Goal: Transaction & Acquisition: Subscribe to service/newsletter

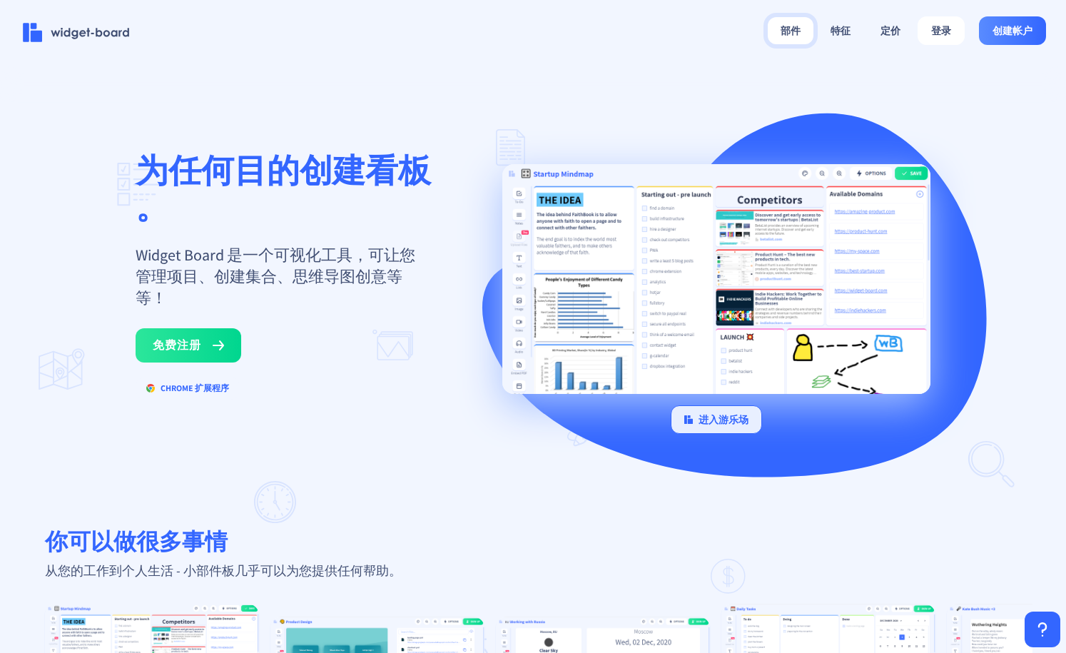
click at [800, 26] on button "部件" at bounding box center [790, 30] width 46 height 27
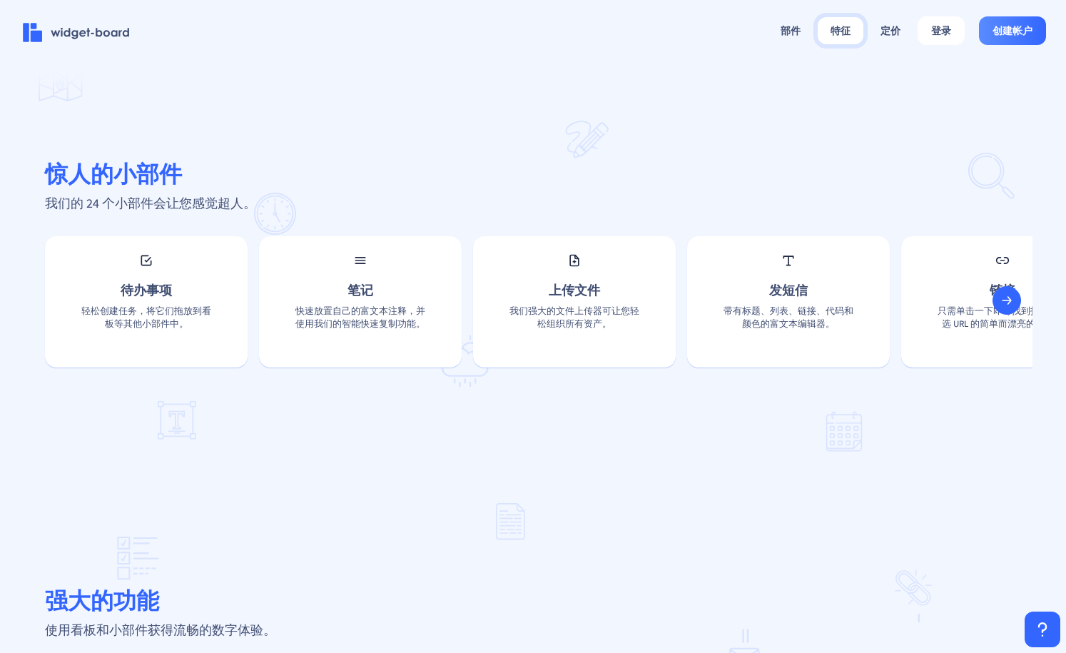
click at [839, 34] on button "特征" at bounding box center [840, 30] width 46 height 27
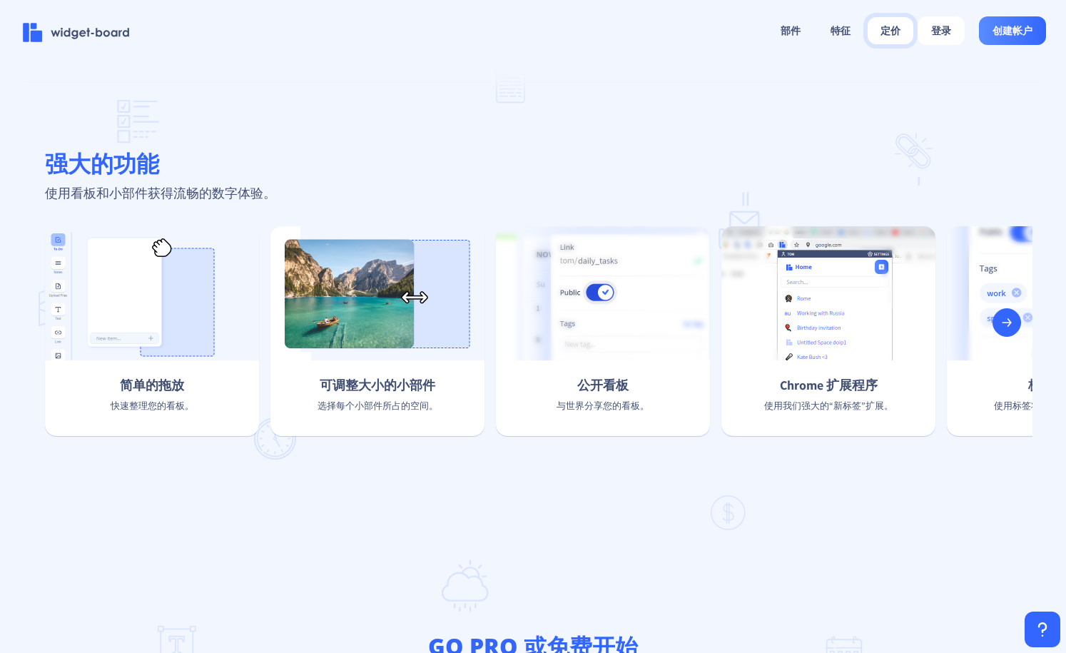
click at [878, 30] on button "定价" at bounding box center [890, 30] width 46 height 27
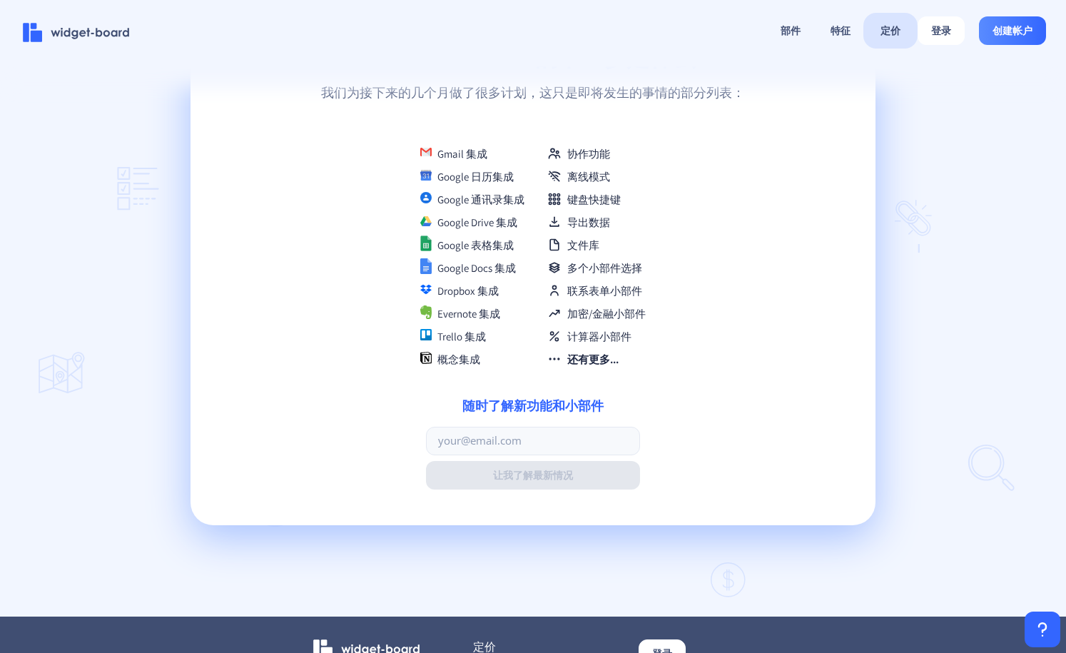
scroll to position [3453, 0]
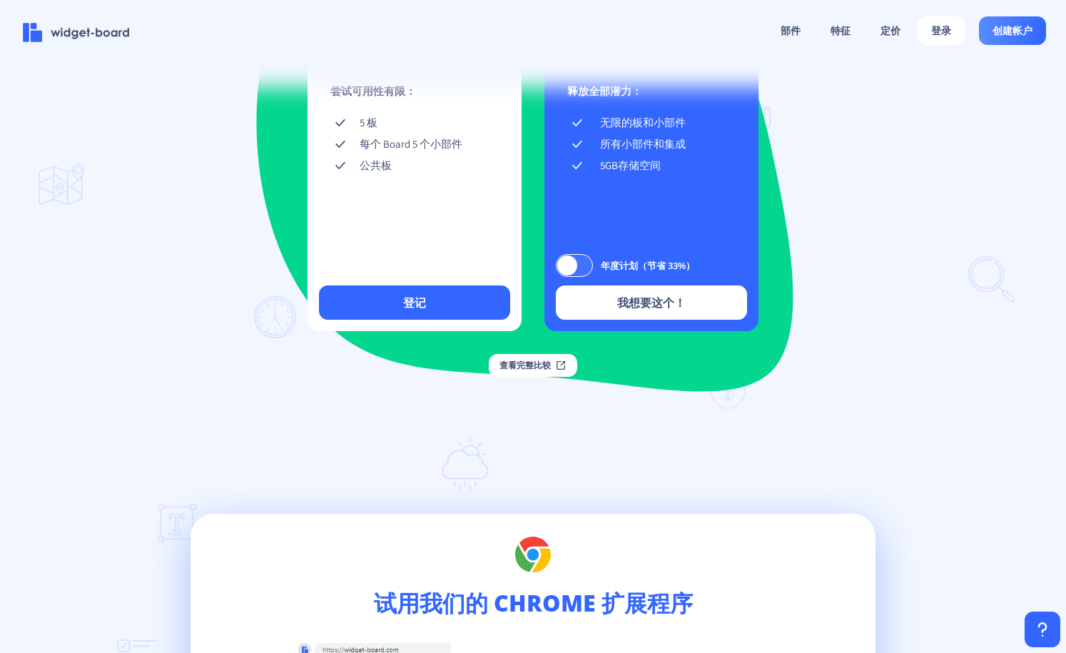
scroll to position [2098, 0]
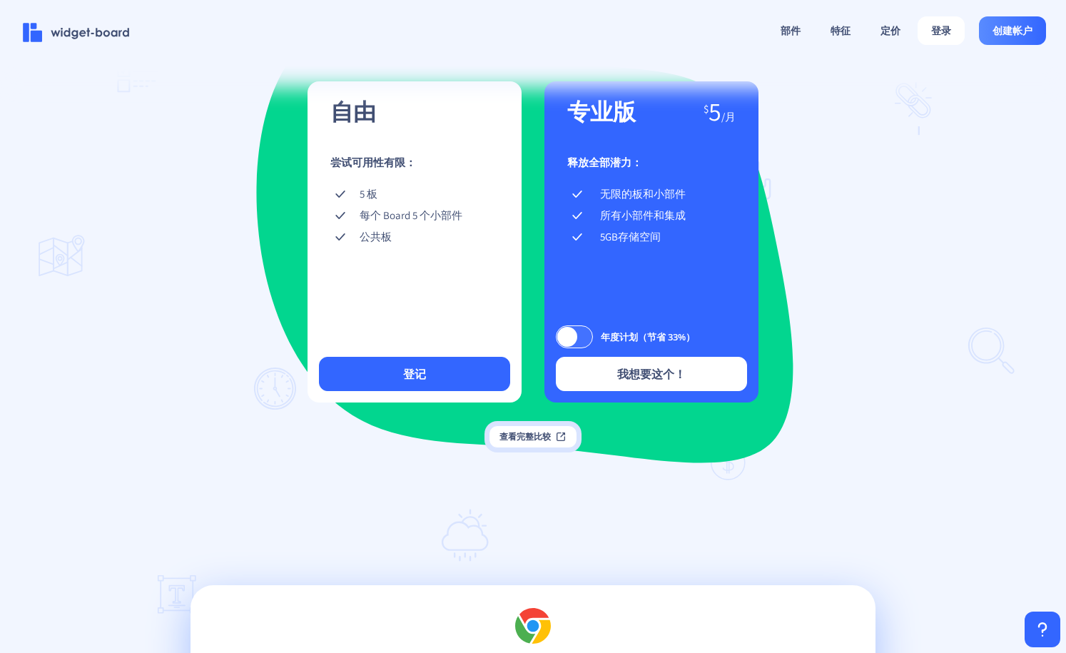
click at [534, 442] on font "查看完整比较" at bounding box center [524, 436] width 51 height 11
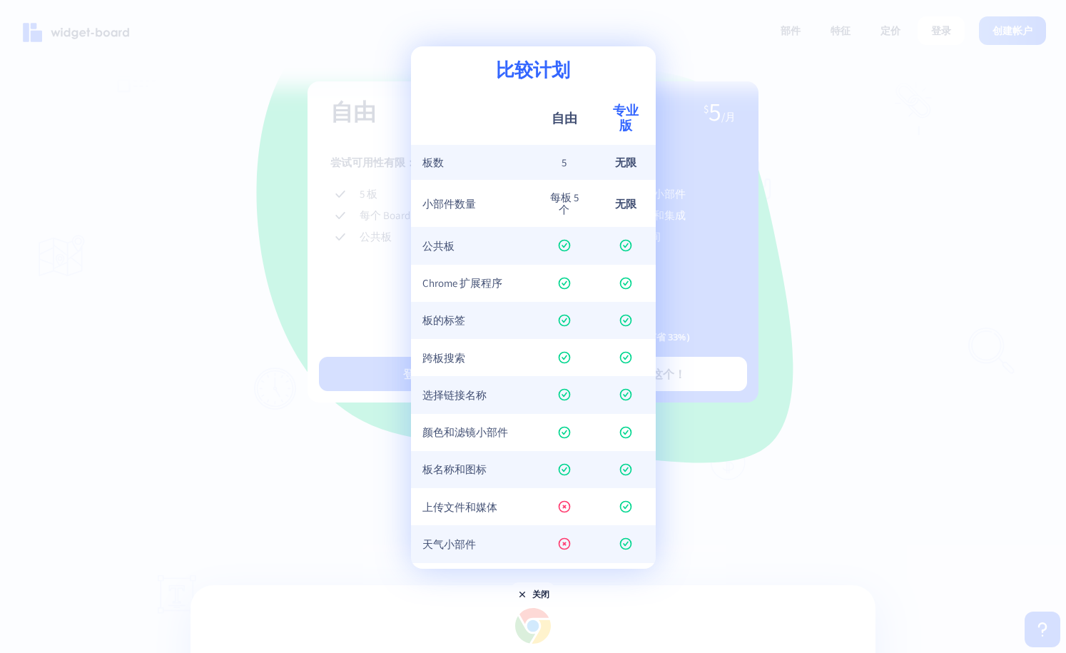
scroll to position [106, 0]
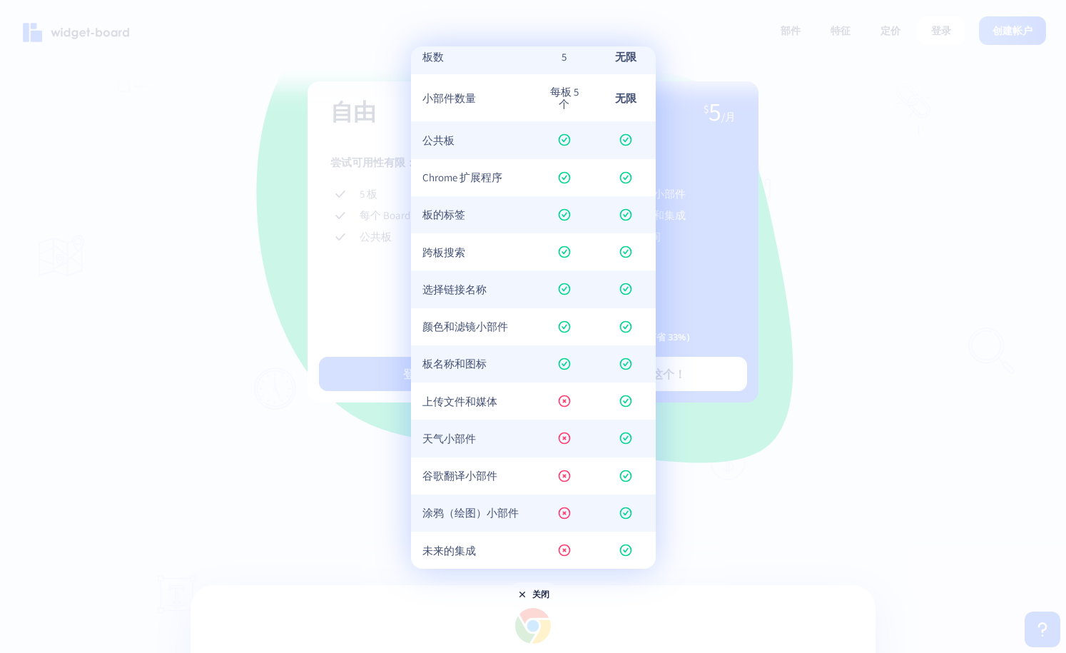
click at [956, 287] on div at bounding box center [533, 326] width 1066 height 653
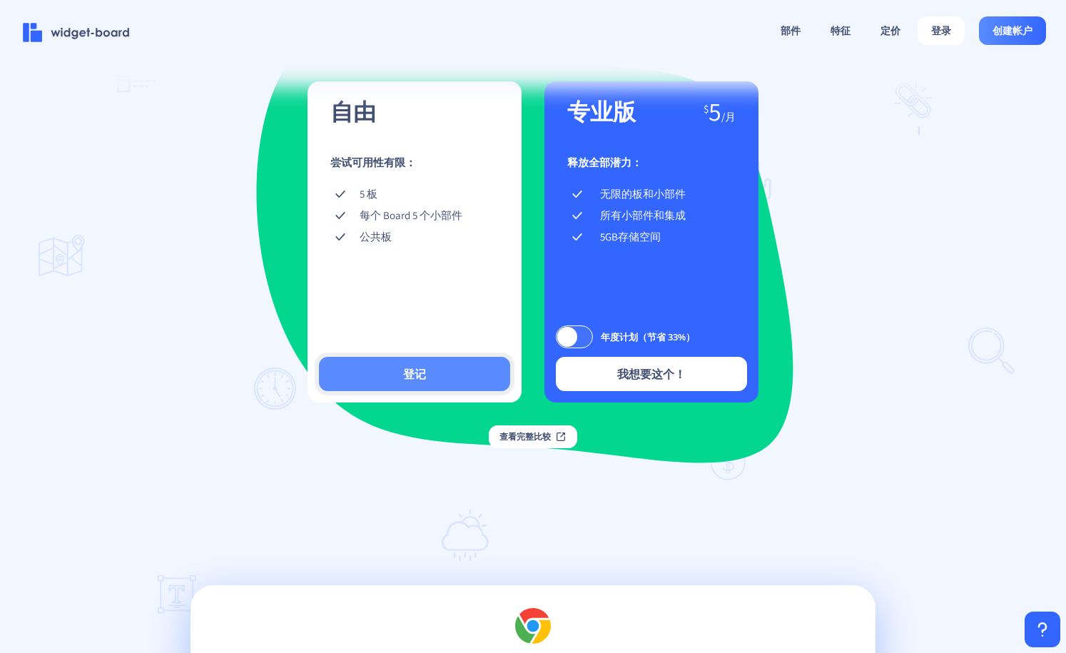
click at [399, 391] on button "登记" at bounding box center [414, 374] width 191 height 34
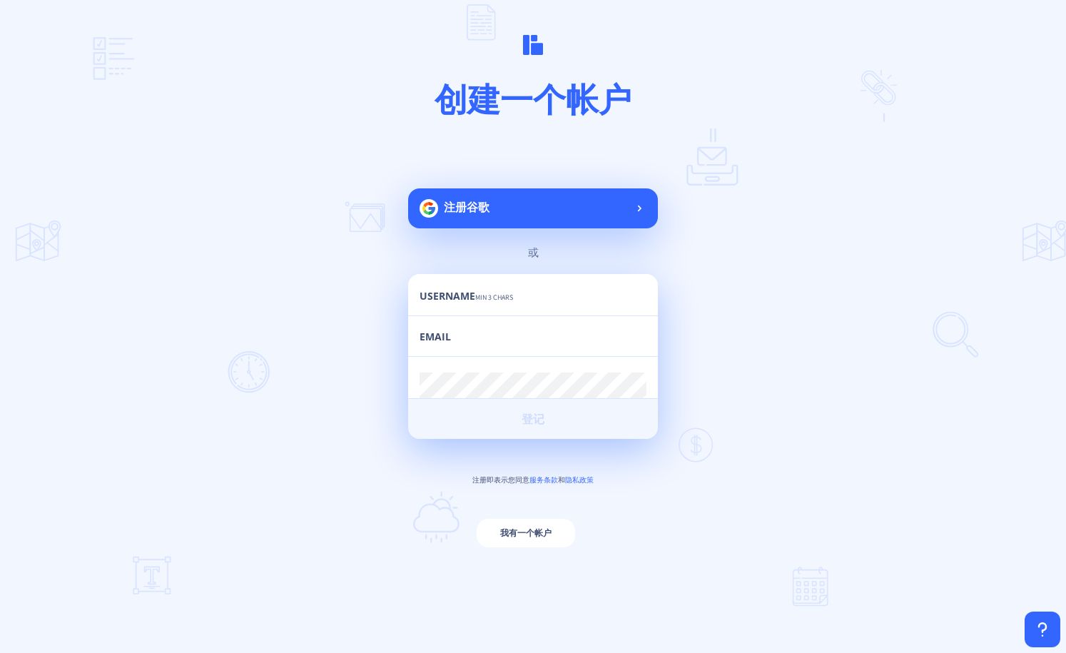
drag, startPoint x: 785, startPoint y: 210, endPoint x: 695, endPoint y: 356, distance: 171.4
click at [695, 356] on main "创建一个帐户 注册谷歌 或 Username min 3 chars Email Password min 6 chars 登记 注册即表示您同意 服务条款 …" at bounding box center [533, 326] width 1066 height 653
drag, startPoint x: 914, startPoint y: 299, endPoint x: 813, endPoint y: 387, distance: 133.9
click at [914, 302] on main "创建一个帐户 注册谷歌 或 Username min 3 chars Email Password min 6 chars 登记 注册即表示您同意 服务条款 …" at bounding box center [533, 326] width 1066 height 653
click at [785, 262] on main "创建一个帐户 注册谷歌 或 Username min 3 chars Email Password min 6 chars 登记 注册即表示您同意 服务条款 …" at bounding box center [533, 326] width 1066 height 653
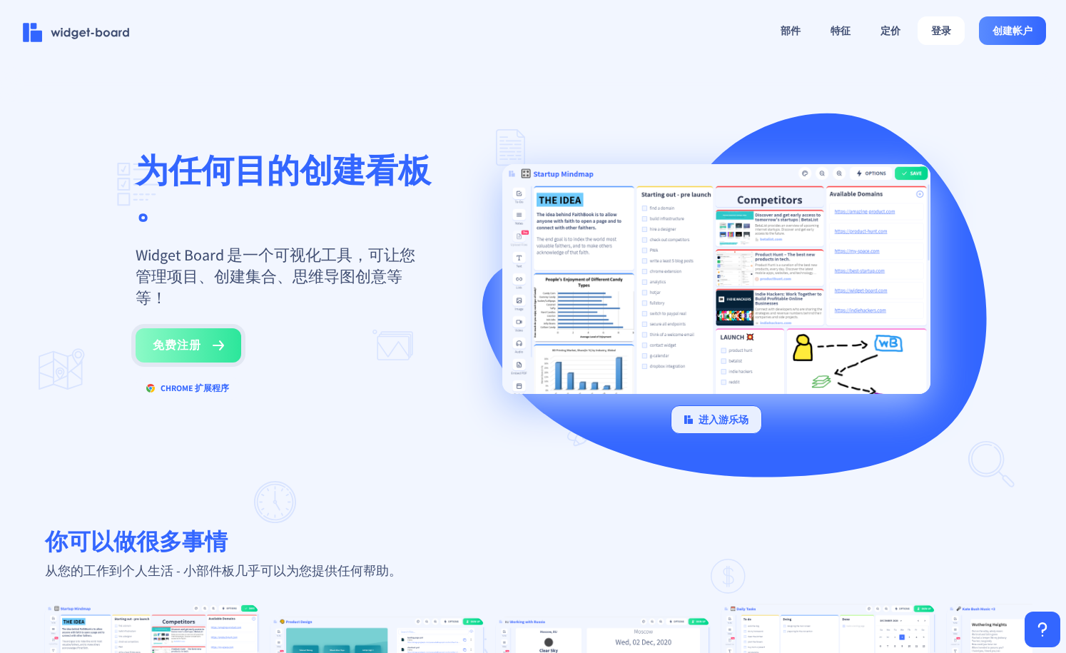
click at [200, 342] on font "免费注册" at bounding box center [177, 345] width 49 height 14
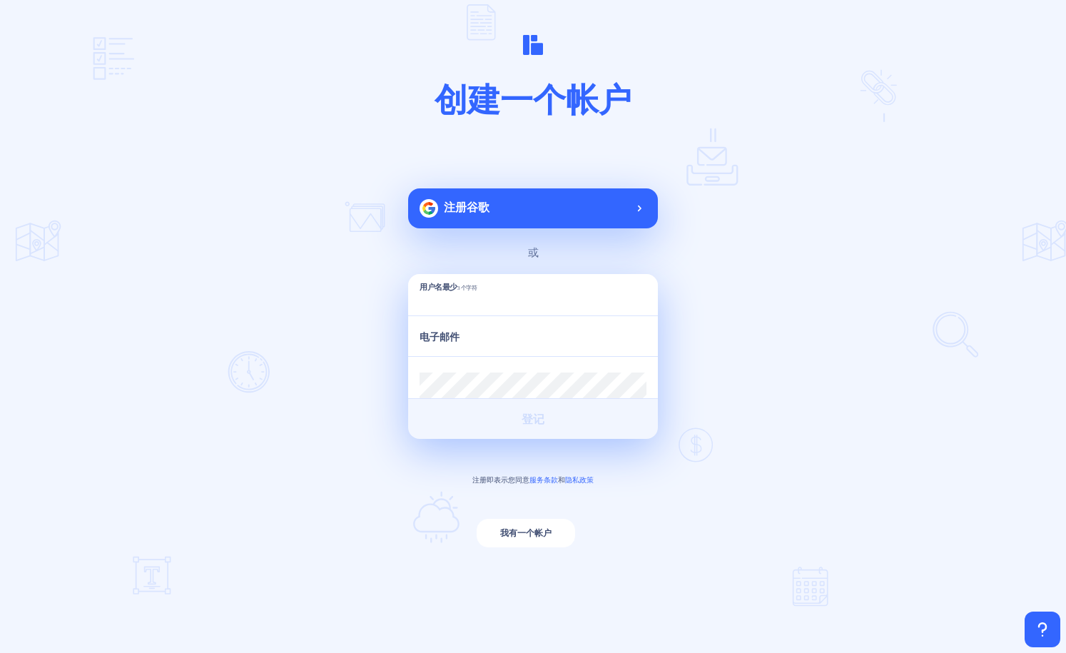
click at [451, 309] on input "text" at bounding box center [532, 303] width 227 height 26
type input "Y"
type input "T"
type input "Yzyauin"
click at [469, 351] on input "email" at bounding box center [532, 343] width 227 height 26
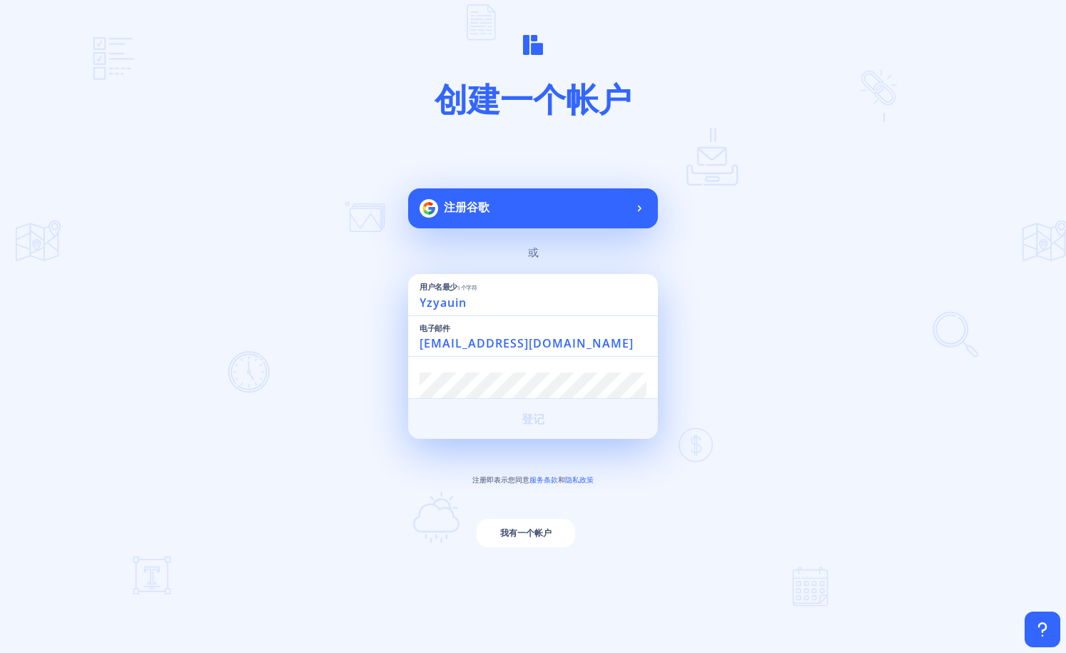
type input "2434607552@qq.com"
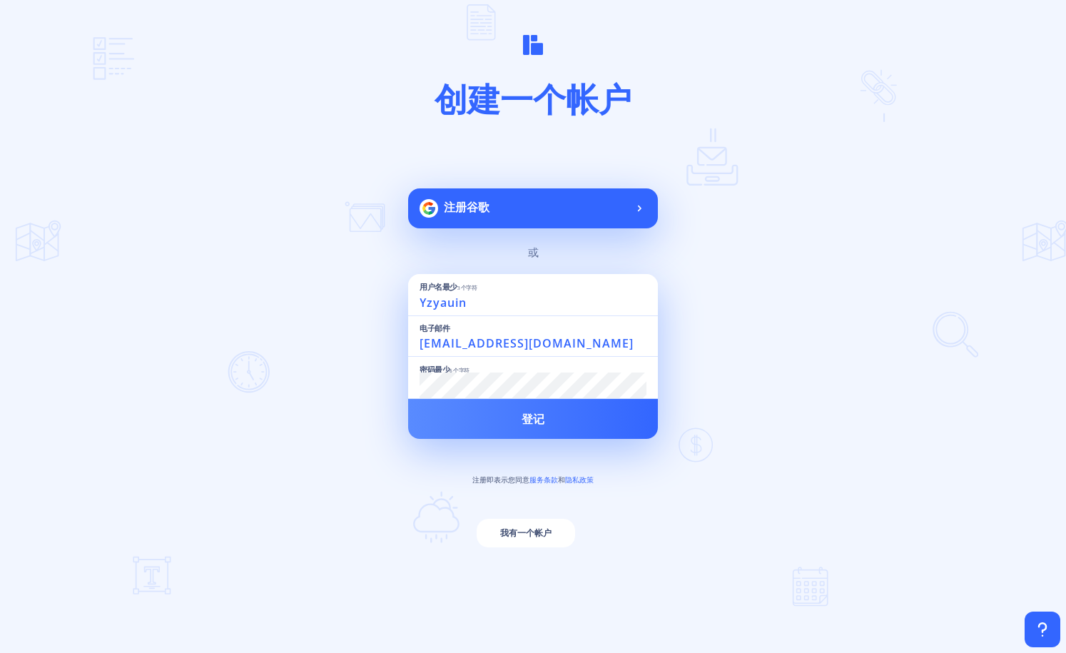
scroll to position [1, 0]
click at [404, 394] on main "创建一个帐户 注册谷歌 或 用户名最少 3 个字符 Yzyauin 电子邮件 2434607552@qq.com 密码最少 6 个字符 登记 注册即表示您同意…" at bounding box center [533, 326] width 1066 height 653
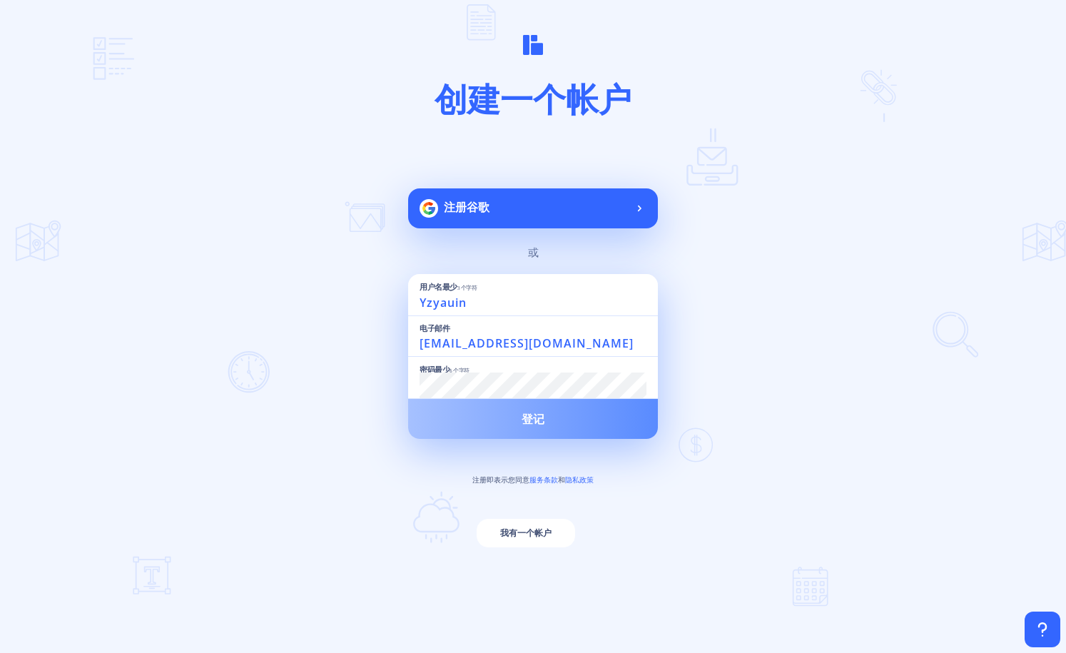
scroll to position [0, 0]
click at [538, 419] on span "登记" at bounding box center [532, 418] width 23 height 11
